Goal: Task Accomplishment & Management: Use online tool/utility

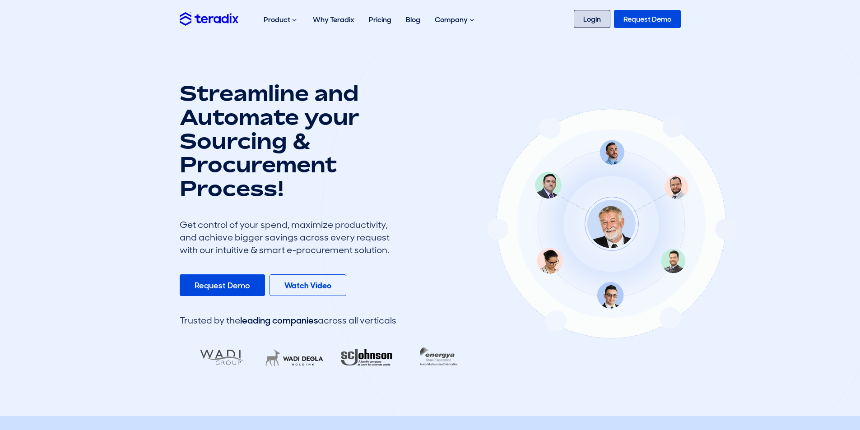
click at [587, 12] on link "Login" at bounding box center [592, 19] width 37 height 18
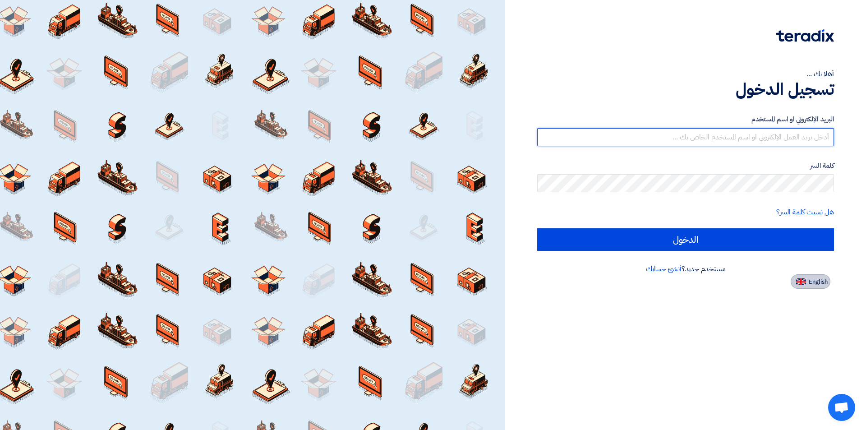
type input "[EMAIL_ADDRESS][DOMAIN_NAME]"
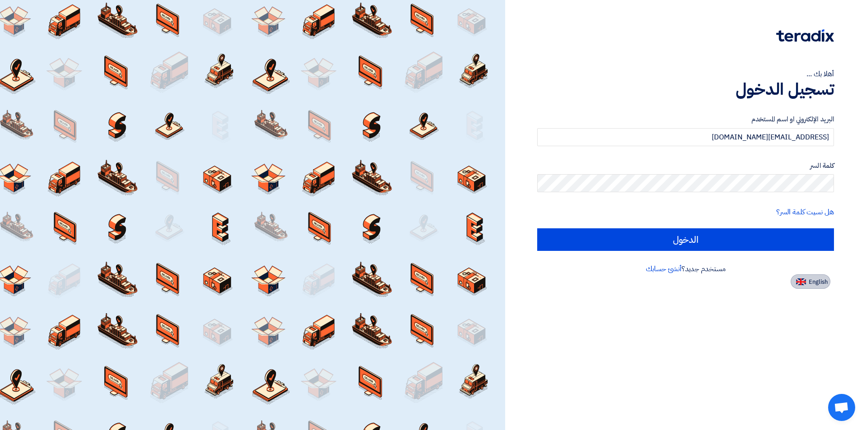
click at [817, 283] on span "English" at bounding box center [818, 282] width 19 height 6
type input "Sign in"
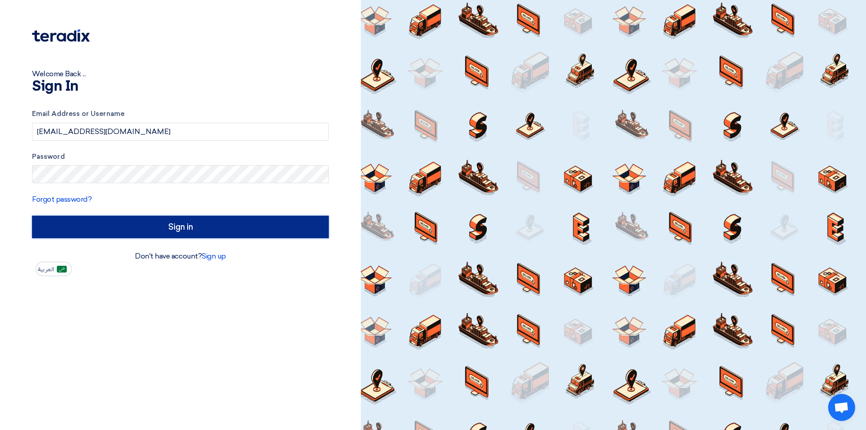
click at [173, 233] on input "Sign in" at bounding box center [180, 227] width 297 height 23
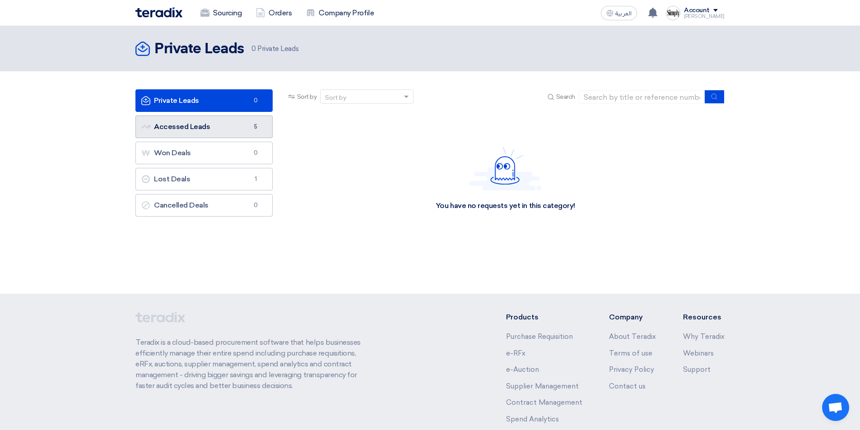
click at [181, 126] on link "Accessed Leads Accessed Leads 5" at bounding box center [203, 127] width 137 height 23
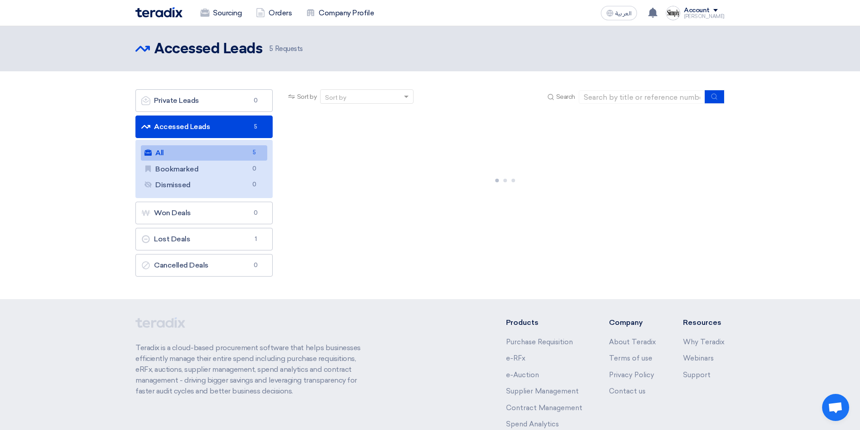
click at [176, 152] on link "All All 5" at bounding box center [204, 152] width 126 height 15
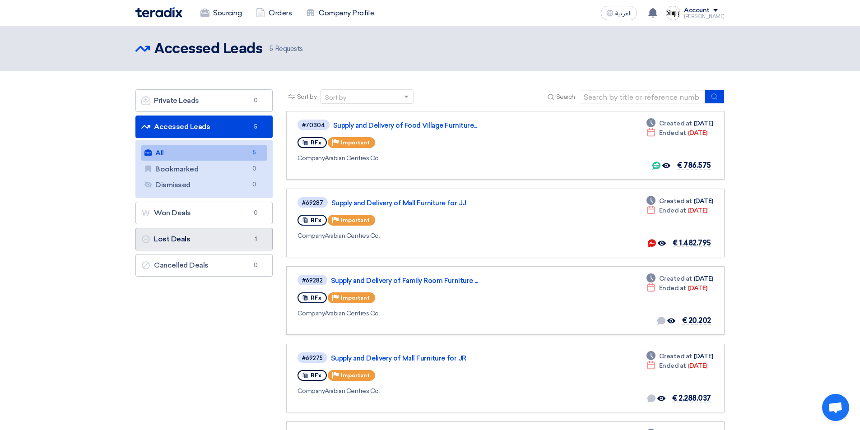
click at [179, 239] on link "Lost Deals Lost Deals 1" at bounding box center [203, 239] width 137 height 23
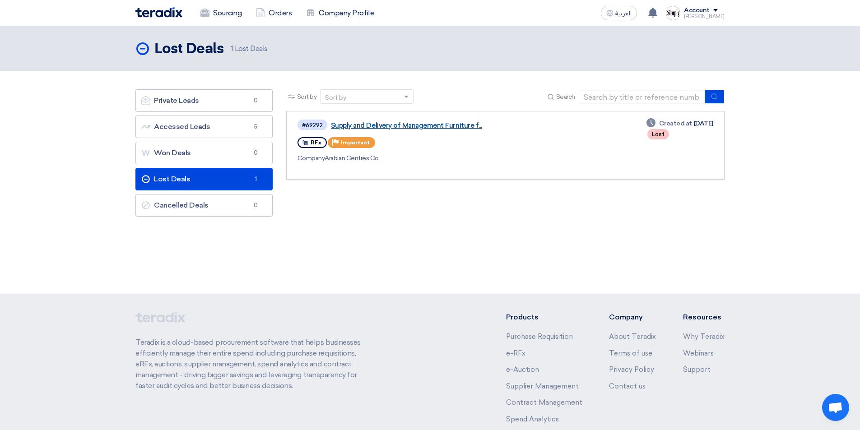
click at [408, 123] on link "Supply and Delivery of Management Furniture f..." at bounding box center [444, 125] width 226 height 8
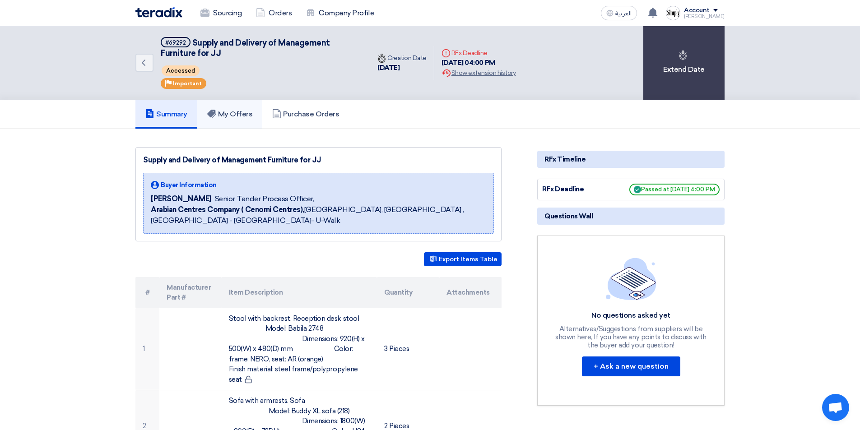
click at [231, 115] on h5 "My Offers" at bounding box center [230, 114] width 46 height 9
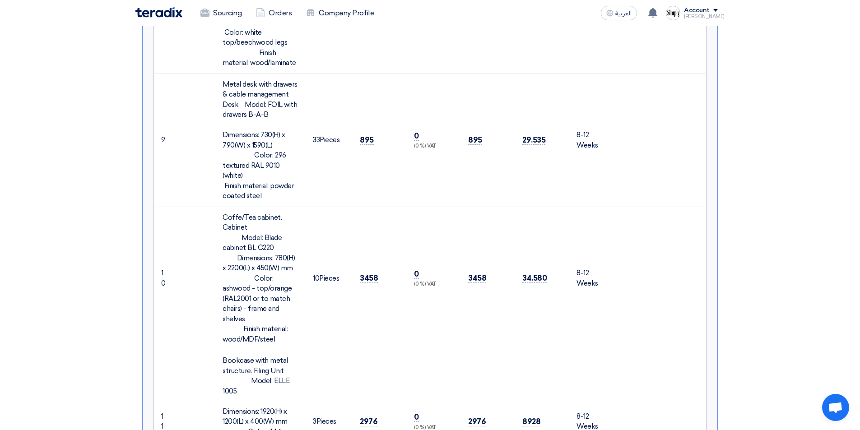
scroll to position [1263, 0]
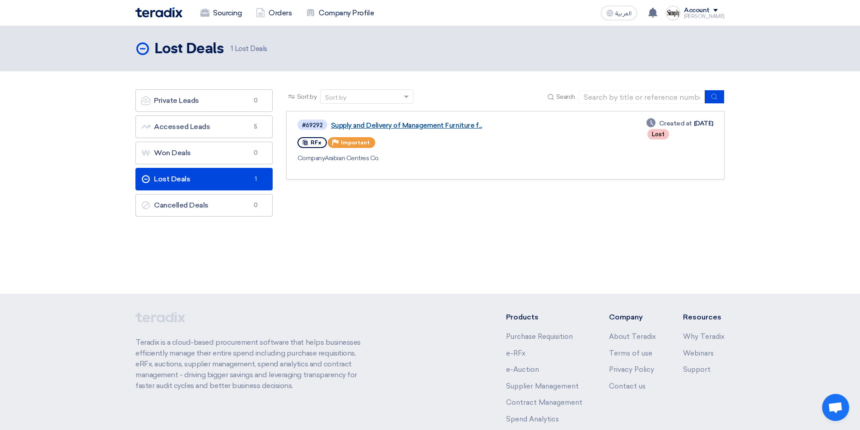
click at [398, 124] on link "Supply and Delivery of Management Furniture f..." at bounding box center [444, 125] width 226 height 8
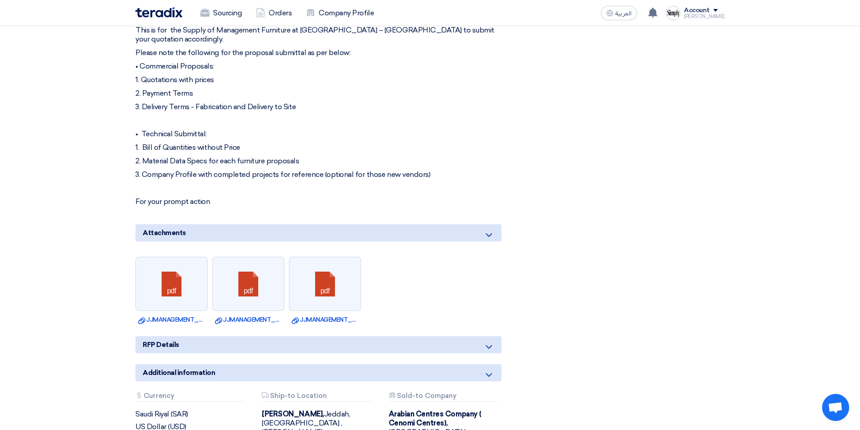
scroll to position [1218, 0]
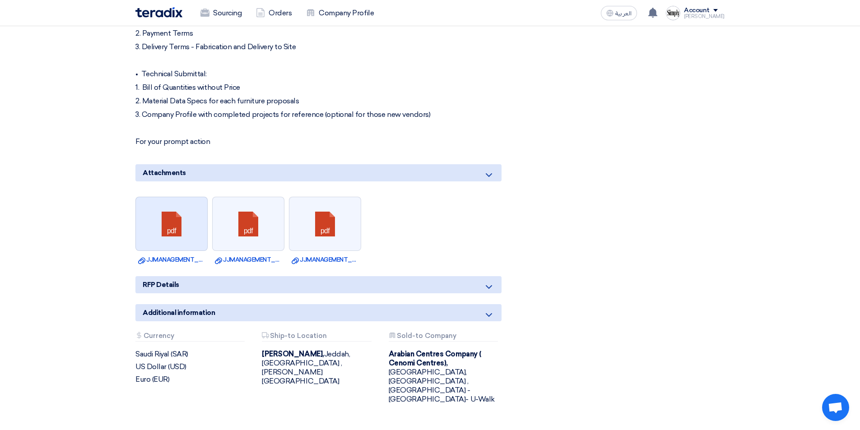
click at [173, 218] on link at bounding box center [172, 224] width 72 height 54
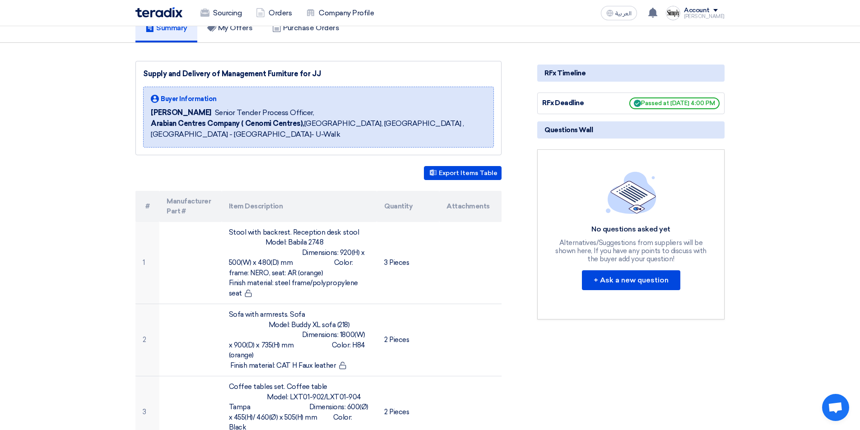
scroll to position [0, 0]
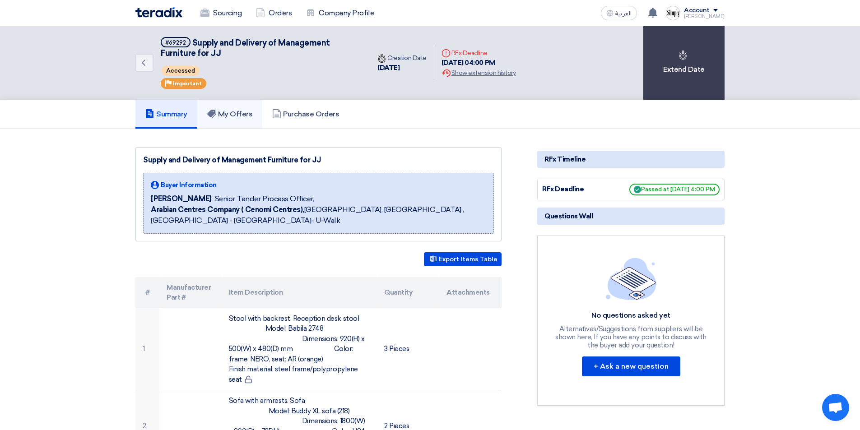
click at [234, 115] on h5 "My Offers" at bounding box center [230, 114] width 46 height 9
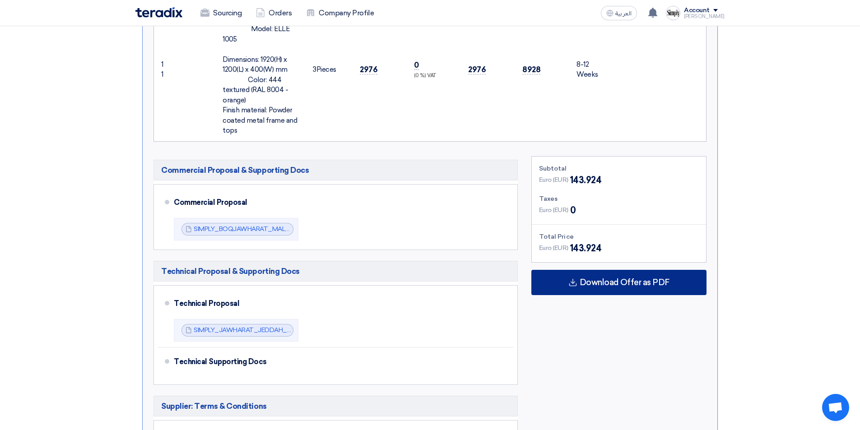
scroll to position [1624, 0]
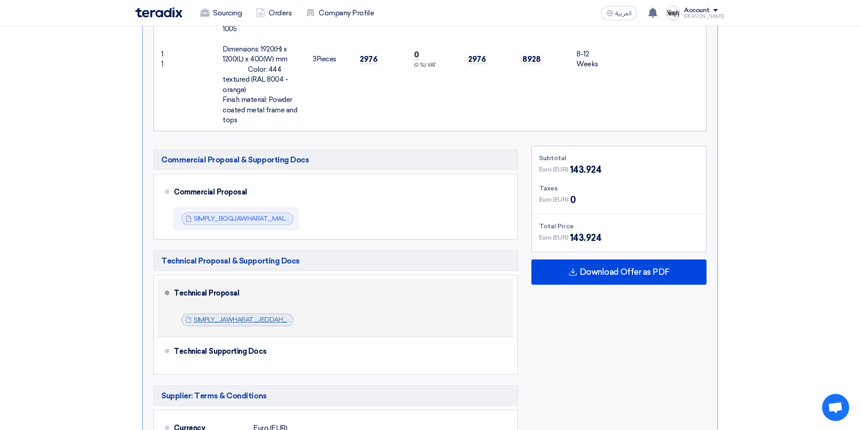
click at [245, 316] on link "SIMPLY_JAWHARAT_JEDDAH_MALL_MARKETING_PAVILIONRV_1744622589372.pdf" at bounding box center [319, 320] width 251 height 8
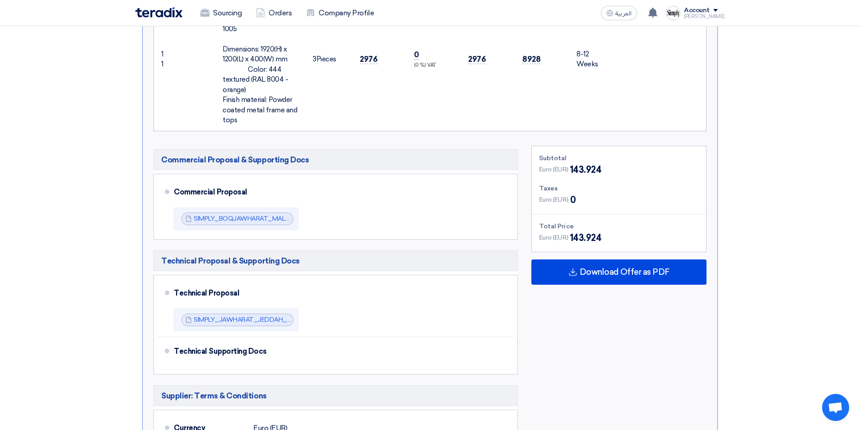
click at [597, 315] on div "Subtotal Euro (EUR) 143.924 Taxes Euro (EUR) 0 Total Price Euro (EUR)" at bounding box center [618, 350] width 189 height 408
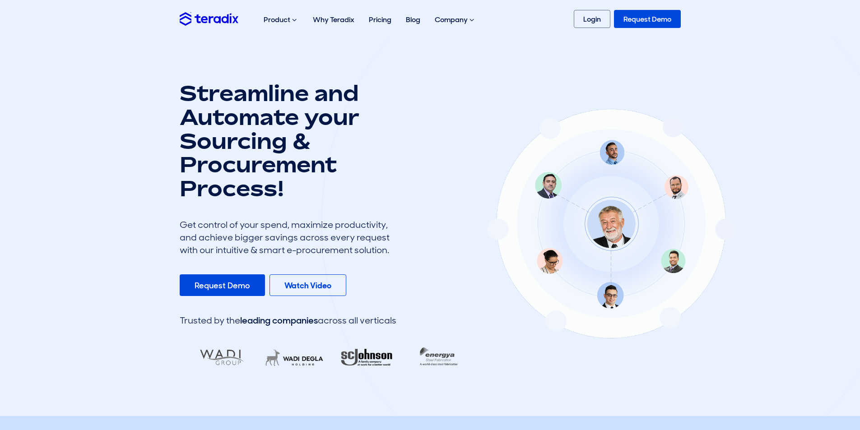
drag, startPoint x: 765, startPoint y: 137, endPoint x: 742, endPoint y: 119, distance: 29.2
click at [765, 137] on div at bounding box center [611, 222] width 581 height 574
click at [588, 23] on link "Login" at bounding box center [592, 19] width 37 height 18
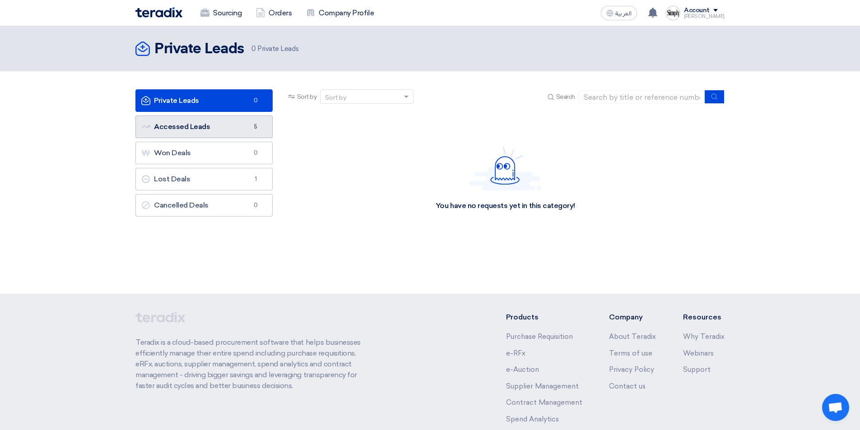
click at [223, 126] on link "Accessed Leads Accessed Leads 5" at bounding box center [203, 127] width 137 height 23
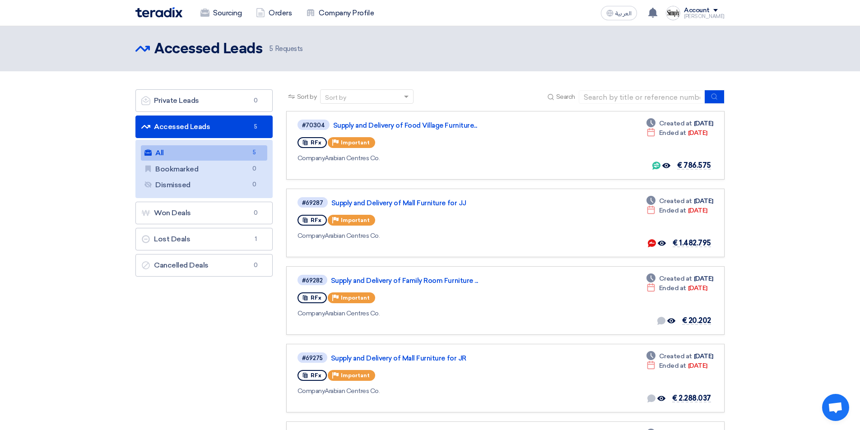
click at [223, 153] on link "All All 5" at bounding box center [204, 152] width 126 height 15
